Goal: Task Accomplishment & Management: Complete application form

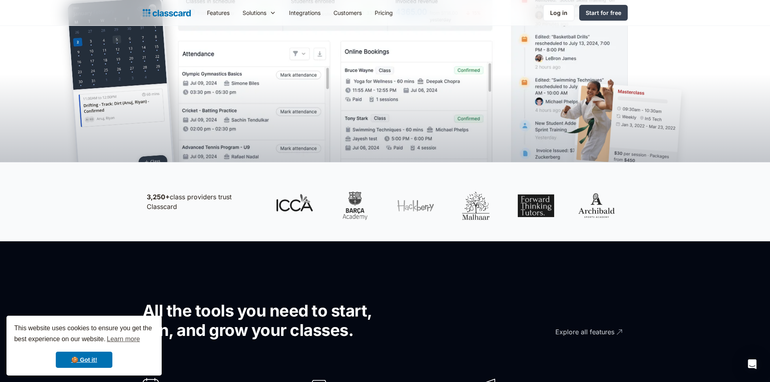
scroll to position [283, 0]
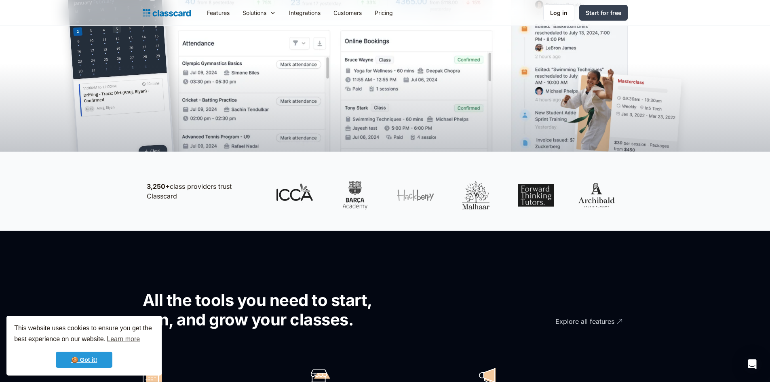
click at [85, 356] on link "🍪 Got it!" at bounding box center [84, 360] width 57 height 16
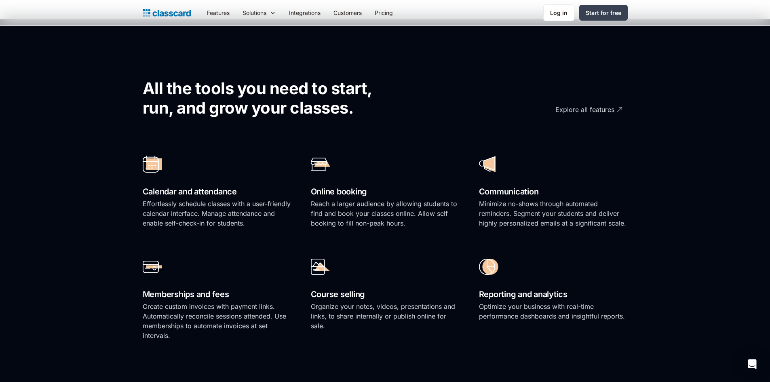
scroll to position [485, 0]
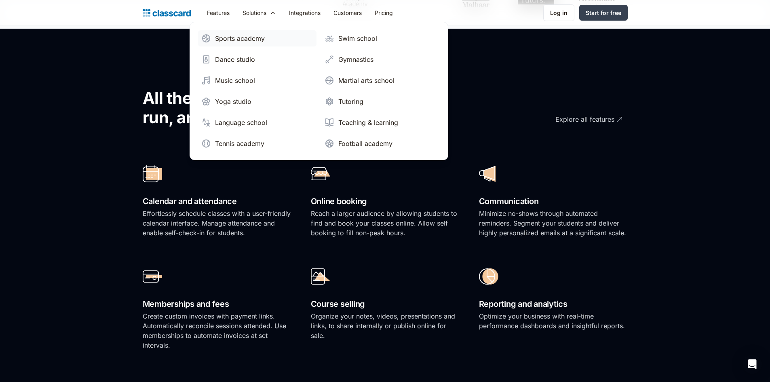
click at [245, 37] on div "Sports academy" at bounding box center [240, 39] width 50 height 10
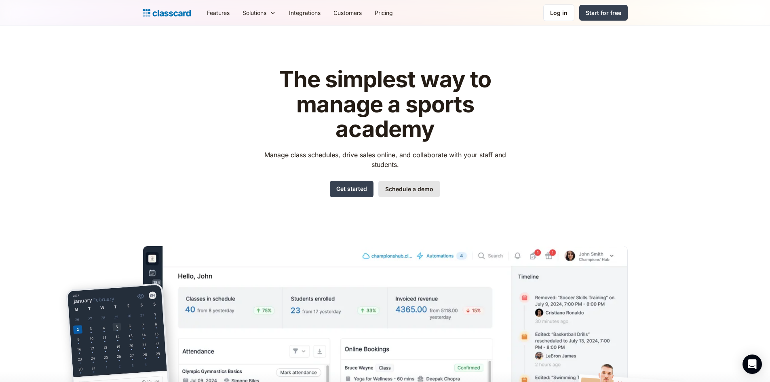
click at [406, 195] on link "Schedule a demo" at bounding box center [409, 189] width 62 height 17
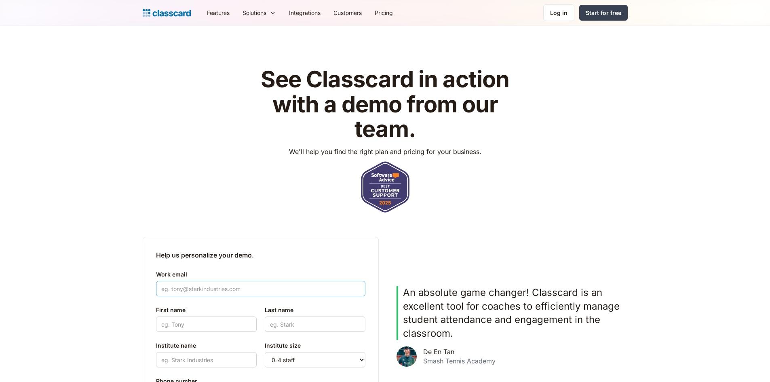
click at [258, 290] on input "Work email" at bounding box center [260, 288] width 209 height 15
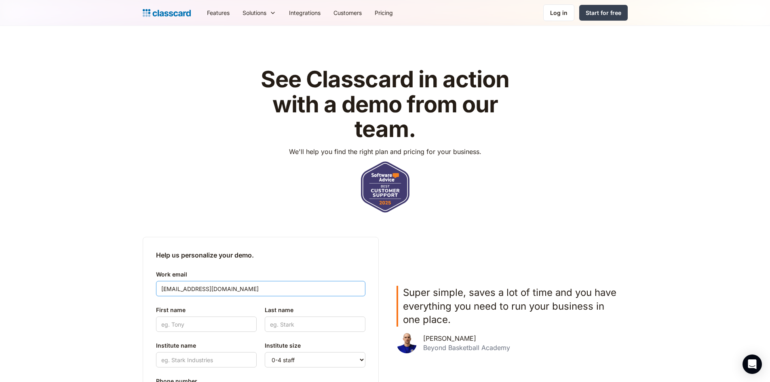
type input "tas.b@pacificsportsmanagement.com"
drag, startPoint x: 197, startPoint y: 326, endPoint x: 201, endPoint y: 330, distance: 5.1
click at [198, 327] on input "First name" at bounding box center [206, 324] width 101 height 15
type input "Tas"
click at [279, 324] on input "Last name" at bounding box center [315, 324] width 101 height 15
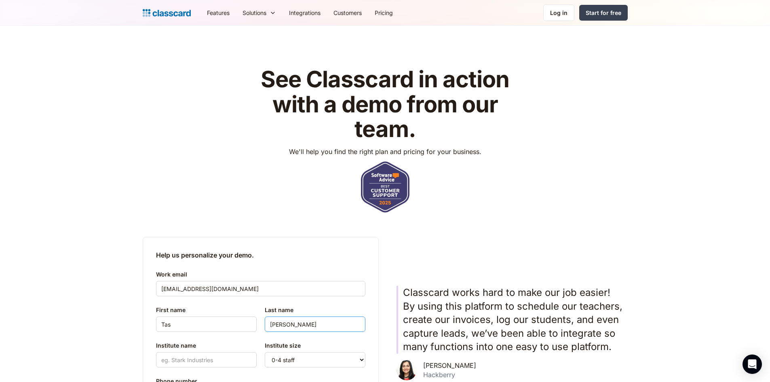
type input "Bartlett"
click at [211, 363] on input "Institute name" at bounding box center [206, 359] width 101 height 15
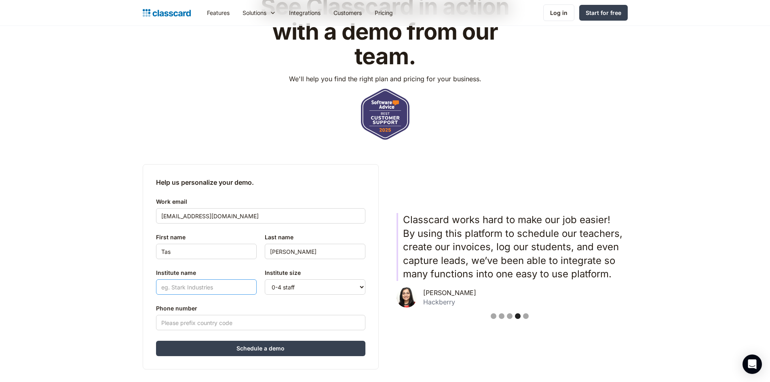
scroll to position [81, 0]
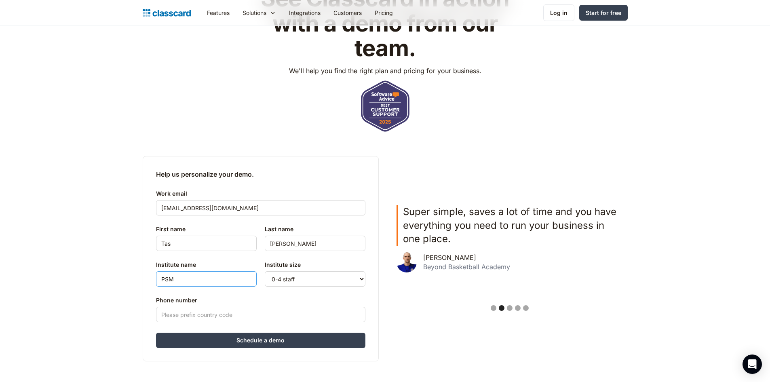
type input "PSM"
click at [298, 281] on select "0-4 staff 5-10 staff 11-25 staff 26-50 staff 51-100 staff 101+ staff" at bounding box center [315, 278] width 101 height 15
select select "5-10"
click at [265, 271] on select "0-4 staff 5-10 staff 11-25 staff 26-50 staff 51-100 staff 101+ staff" at bounding box center [315, 278] width 101 height 15
click at [259, 314] on input "Phone number" at bounding box center [260, 314] width 209 height 15
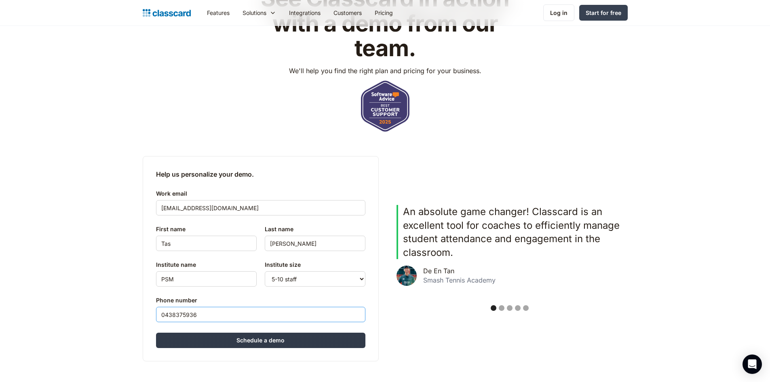
type input "0438375936"
drag, startPoint x: 254, startPoint y: 344, endPoint x: 258, endPoint y: 343, distance: 4.1
click at [254, 344] on input "Schedule a demo" at bounding box center [260, 340] width 209 height 15
type input "Hang in there..."
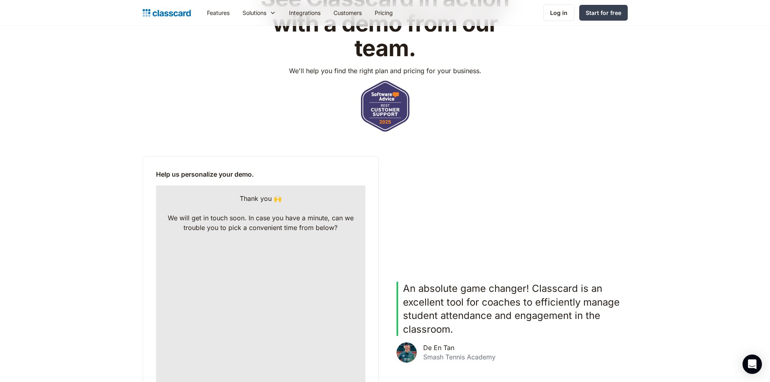
scroll to position [201, 0]
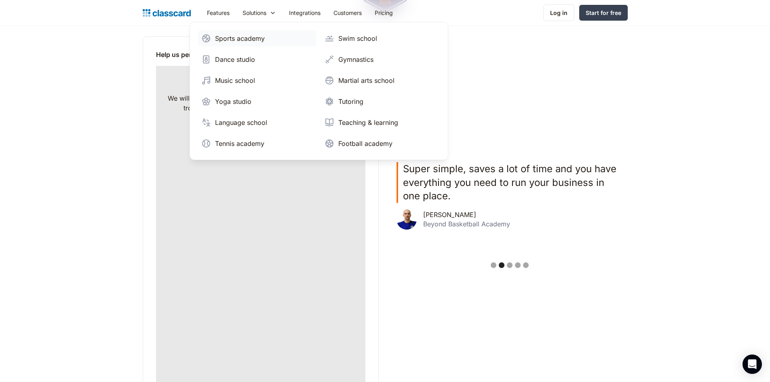
drag, startPoint x: 244, startPoint y: 39, endPoint x: 253, endPoint y: 40, distance: 9.7
click at [245, 39] on div "Sports academy" at bounding box center [240, 39] width 50 height 10
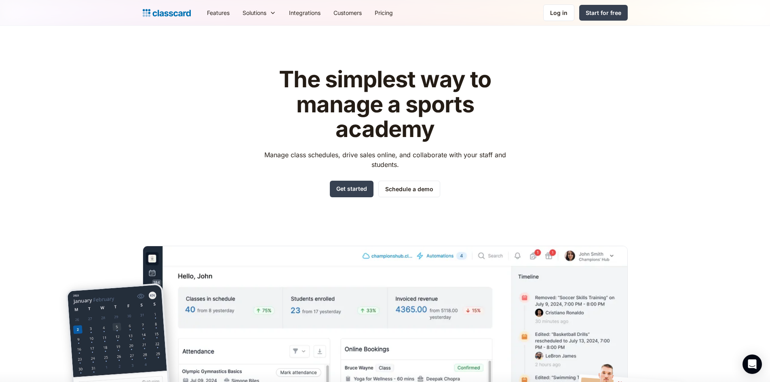
click at [178, 12] on img "home" at bounding box center [167, 12] width 48 height 11
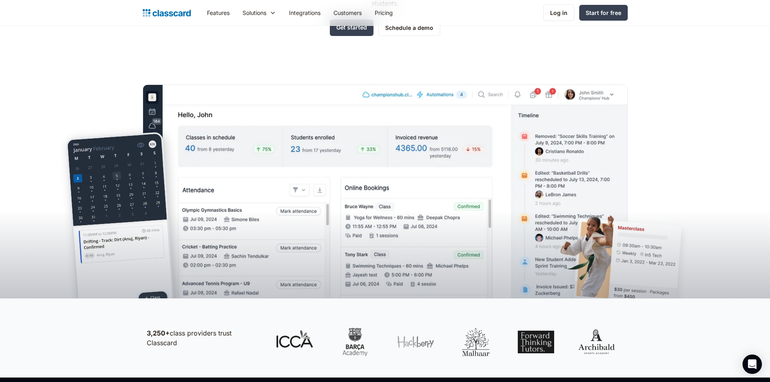
scroll to position [121, 0]
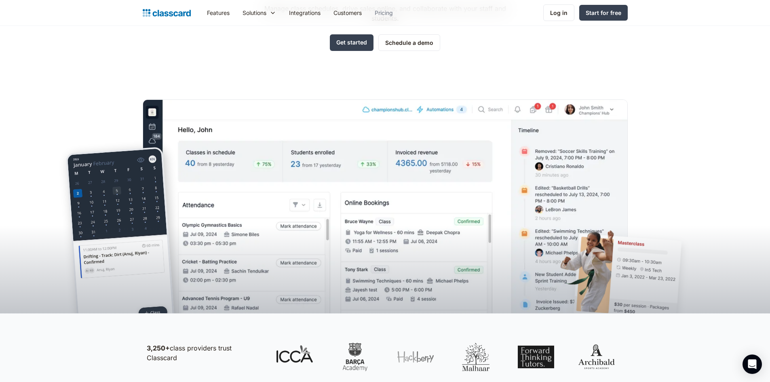
click at [383, 11] on link "Pricing" at bounding box center [383, 13] width 31 height 18
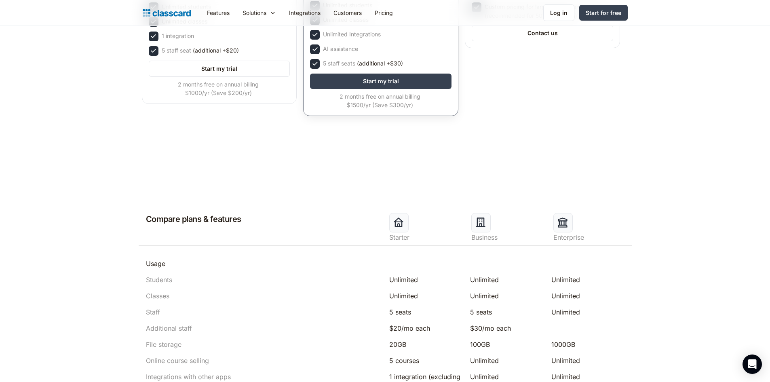
scroll to position [202, 0]
